Goal: Find specific page/section: Find specific page/section

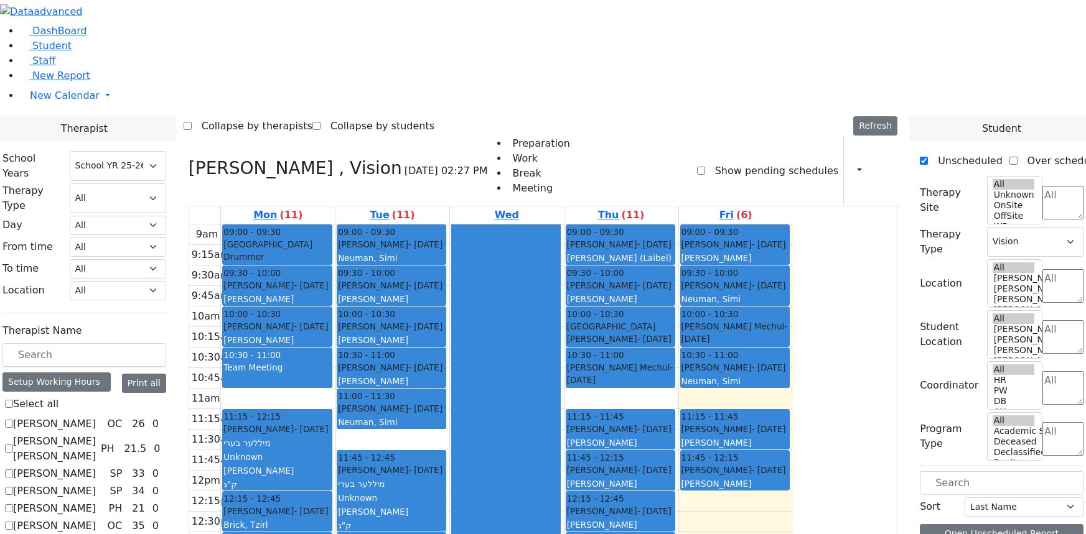
select select "212"
select select "4"
click at [38, 52] on link "Student" at bounding box center [46, 46] width 52 height 12
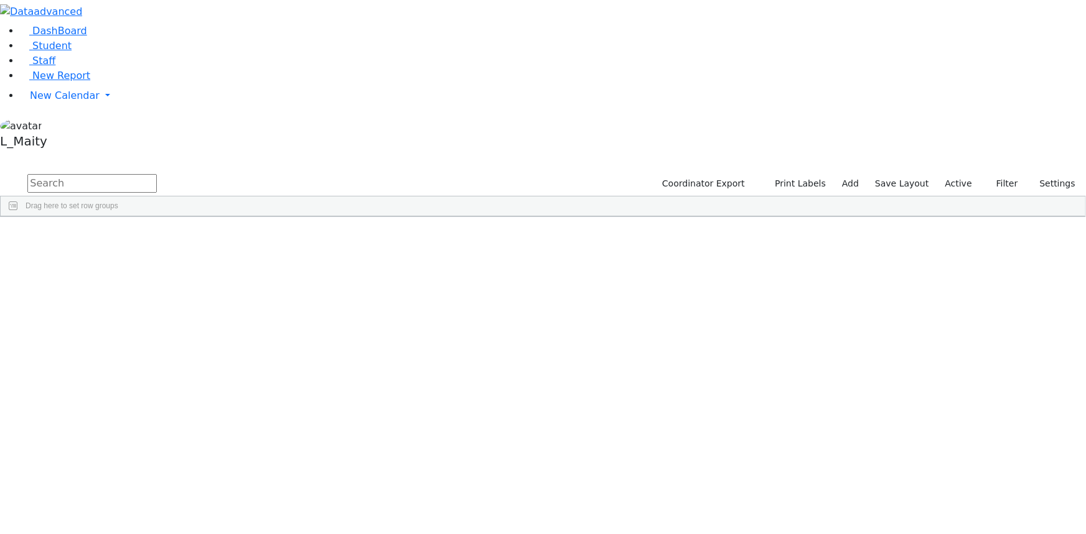
scroll to position [3733, 0]
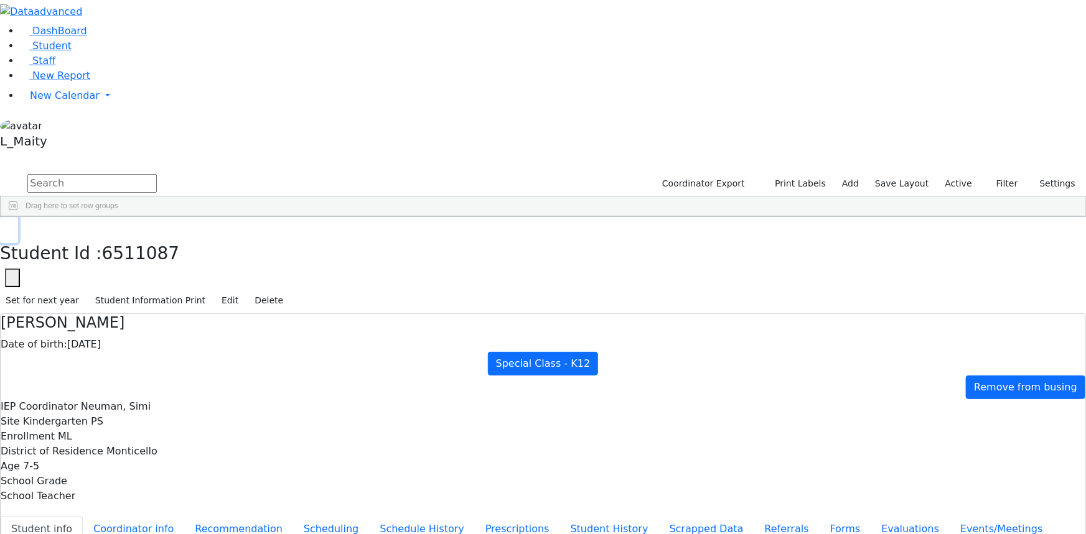
click at [12, 226] on icon "button" at bounding box center [9, 229] width 7 height 7
